Goal: Transaction & Acquisition: Purchase product/service

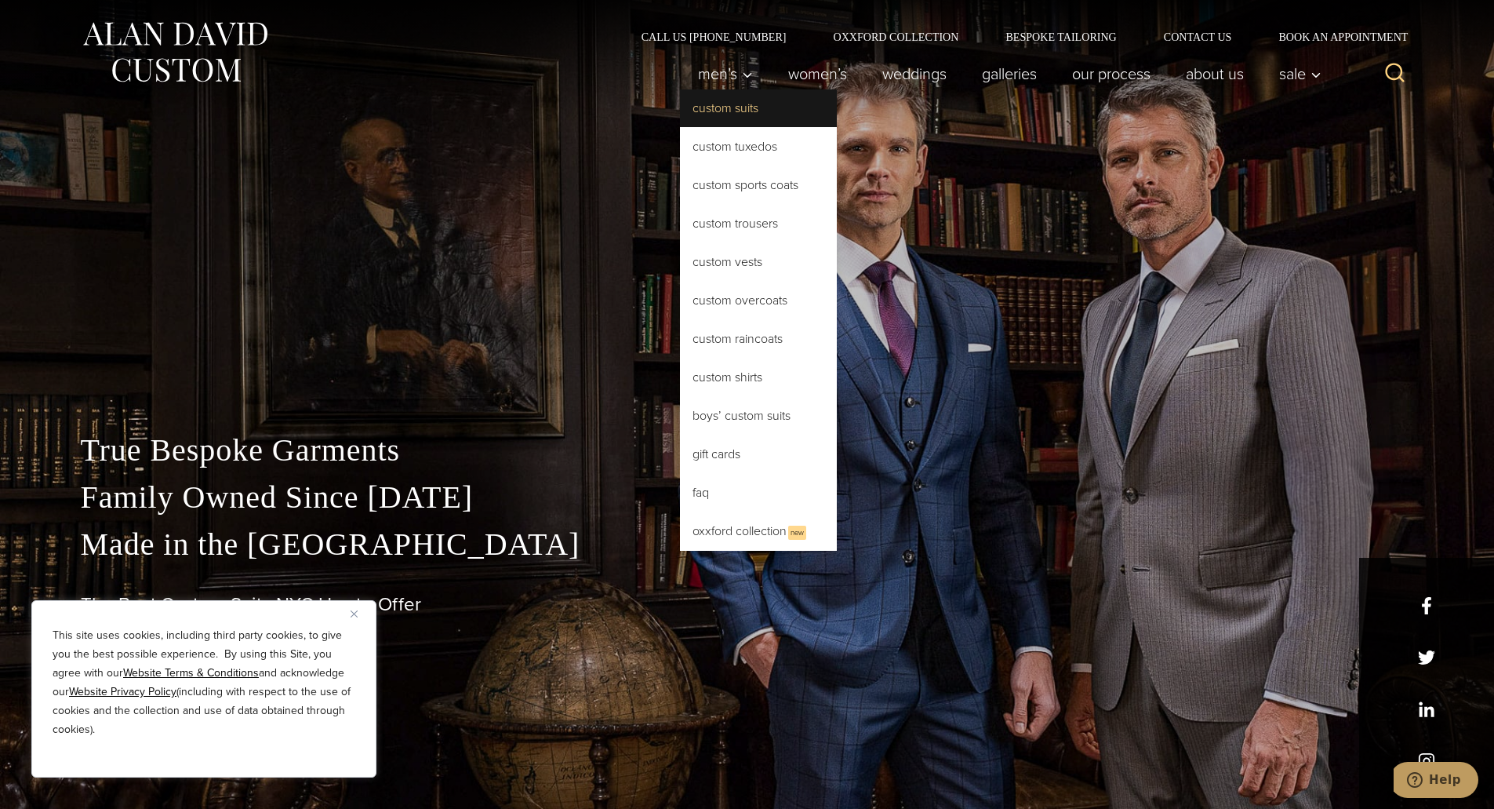
click at [701, 107] on link "Custom Suits" at bounding box center [758, 108] width 157 height 38
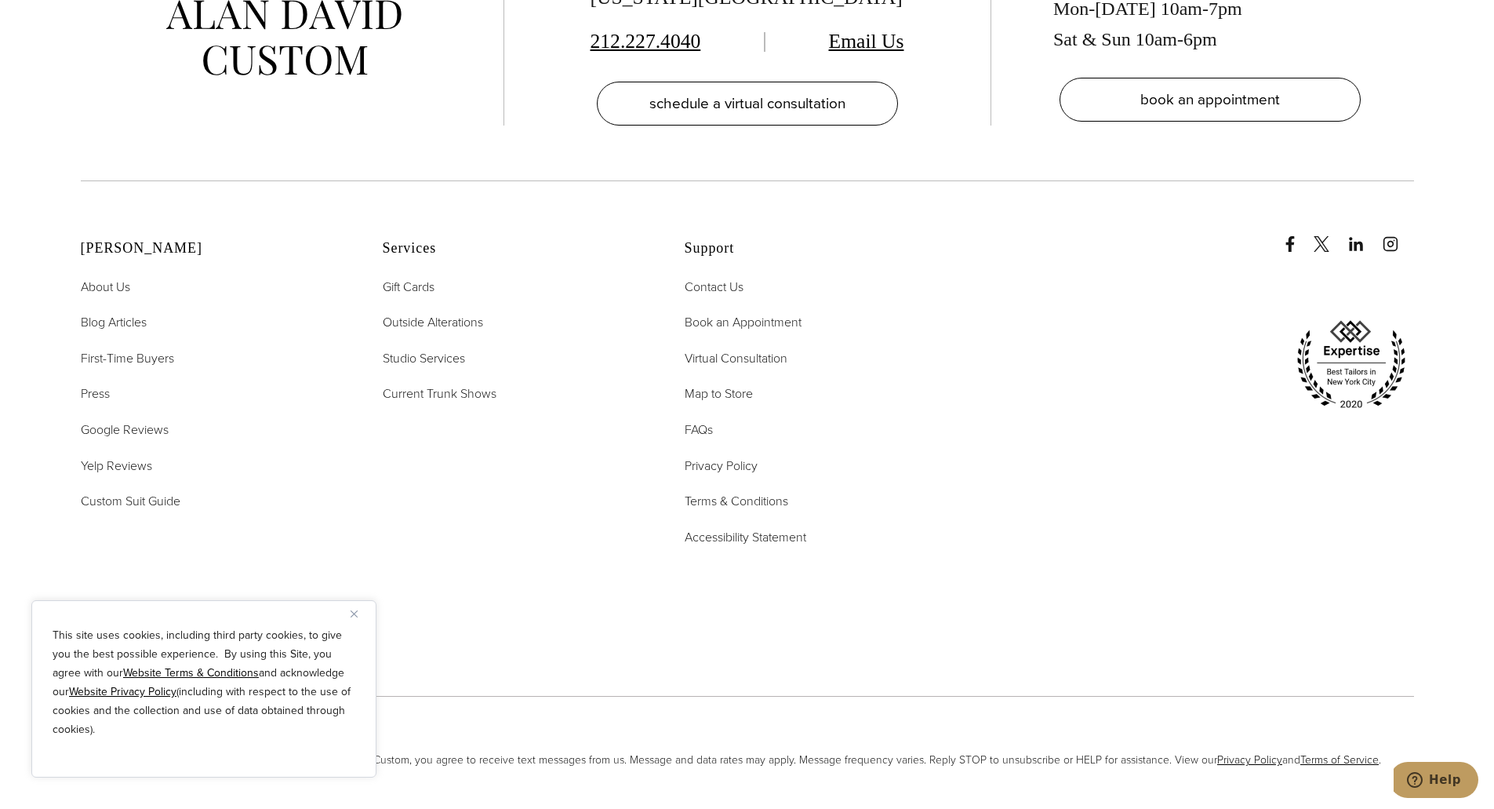
scroll to position [10492, 0]
